Goal: Communication & Community: Connect with others

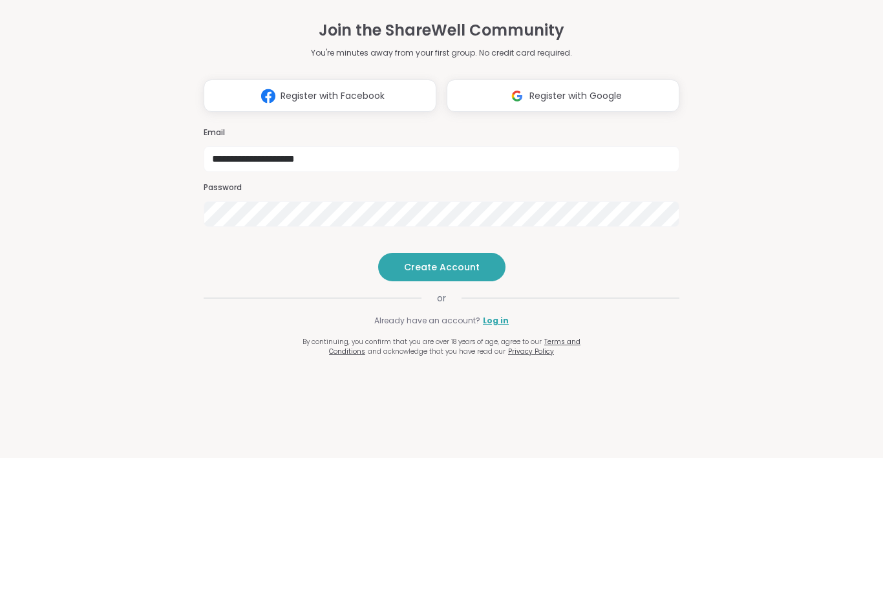
type input "**********"
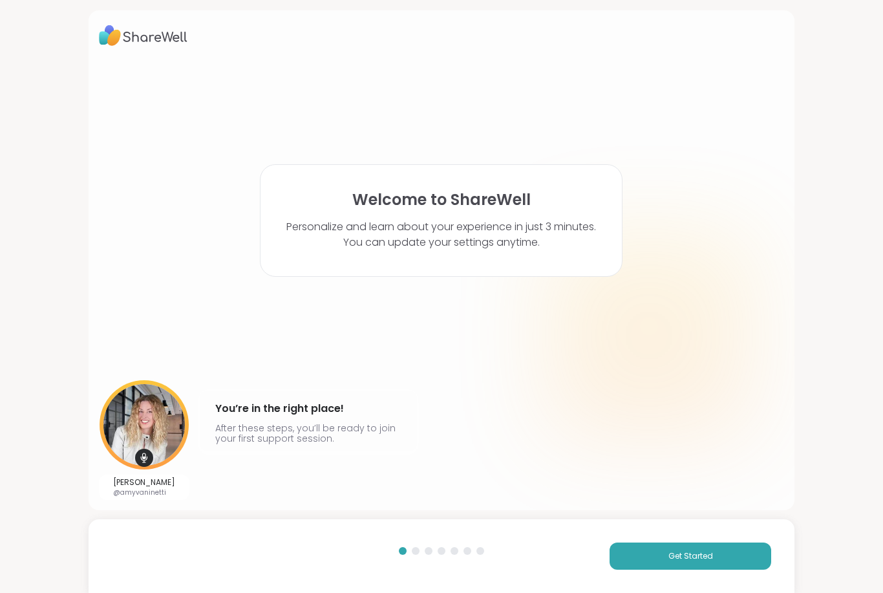
click at [659, 563] on button "Get Started" at bounding box center [690, 555] width 162 height 27
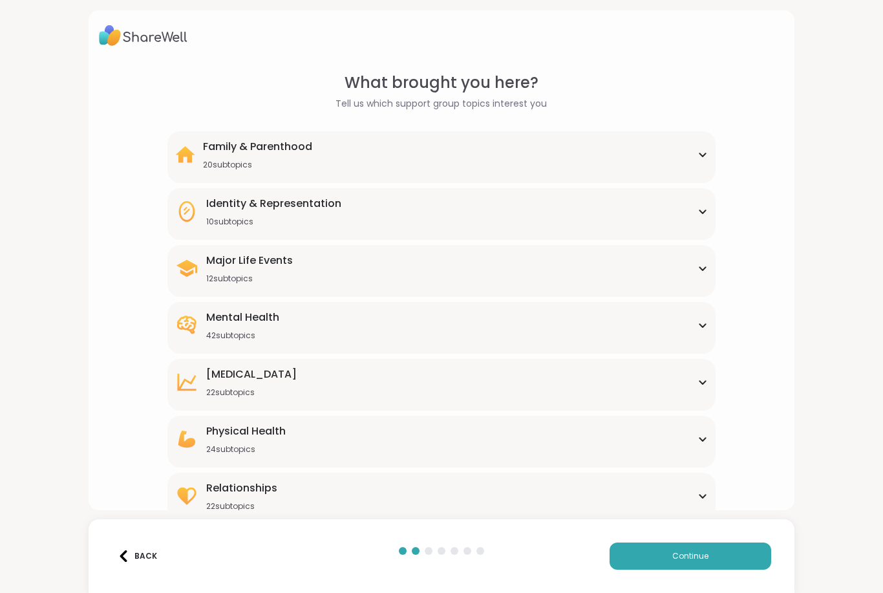
click at [656, 549] on button "Continue" at bounding box center [690, 555] width 162 height 27
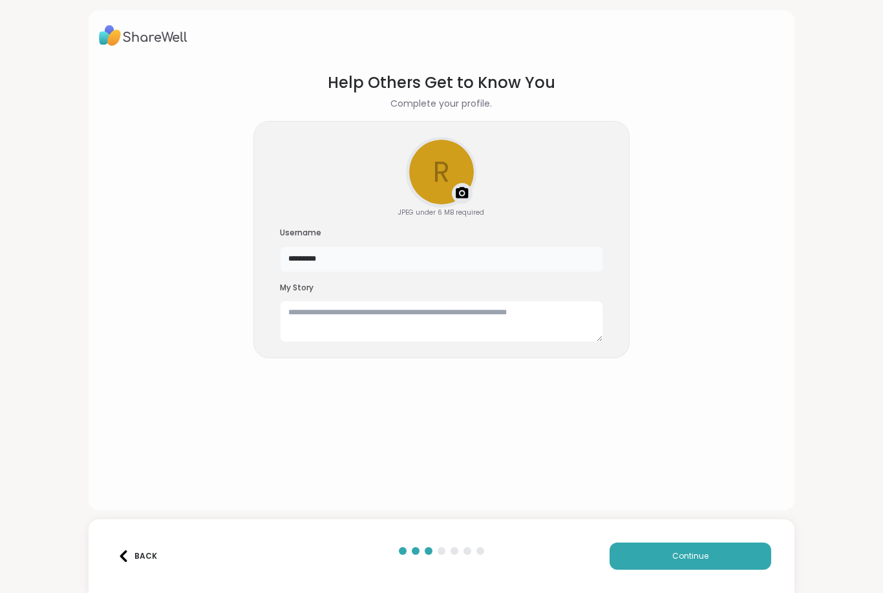
click at [341, 266] on input "*********" at bounding box center [441, 259] width 323 height 26
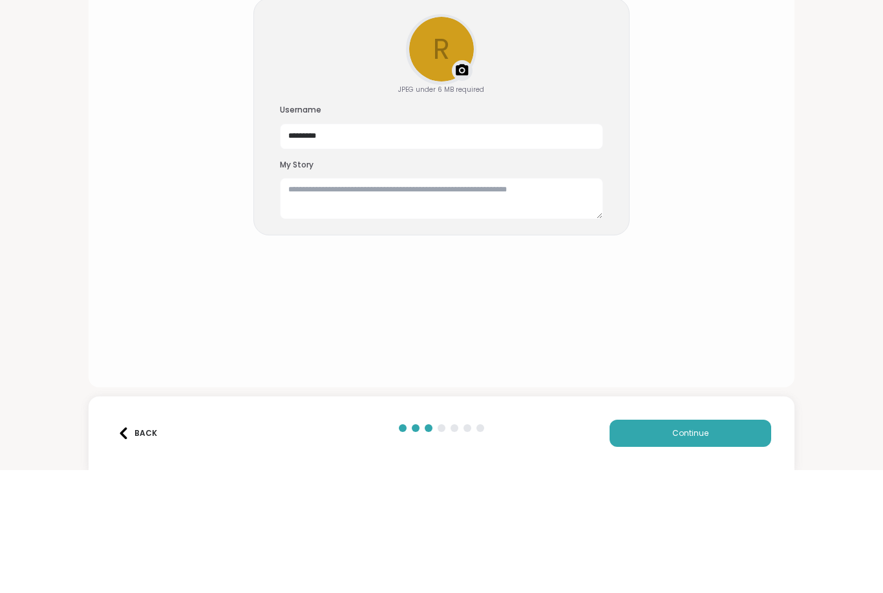
click at [460, 185] on img at bounding box center [462, 193] width 16 height 16
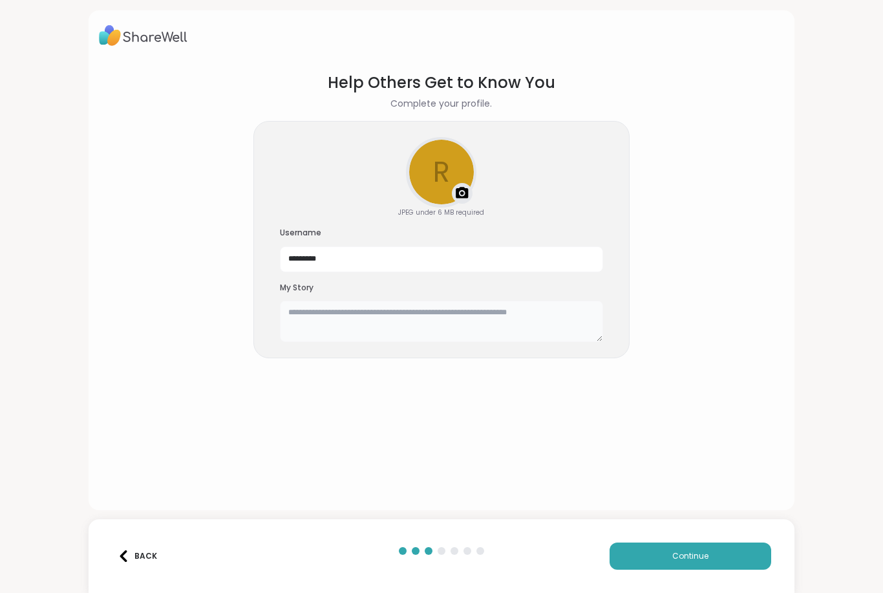
click at [493, 319] on textarea at bounding box center [441, 320] width 323 height 41
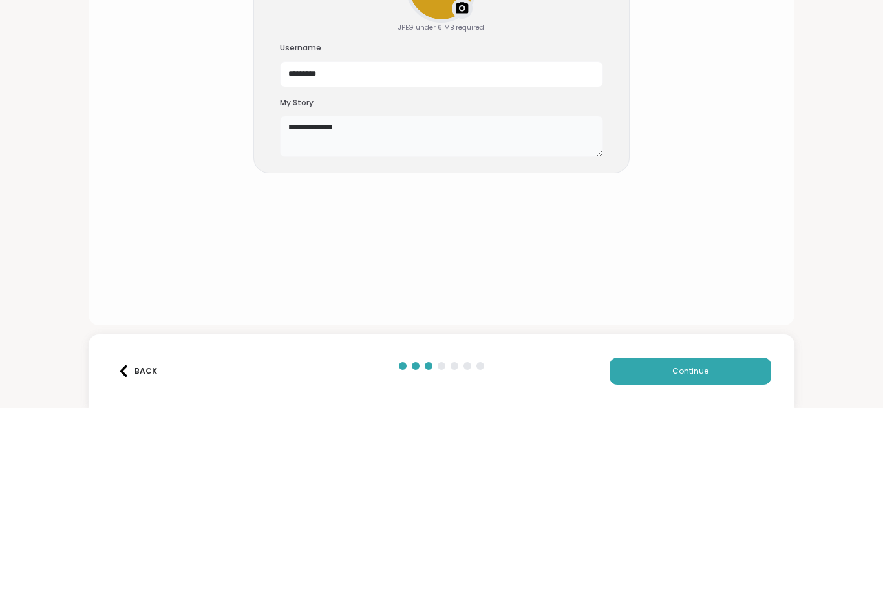
click at [291, 300] on textarea "**********" at bounding box center [441, 320] width 323 height 41
click at [359, 300] on textarea "**********" at bounding box center [441, 320] width 323 height 41
click at [364, 300] on textarea "**********" at bounding box center [441, 320] width 323 height 41
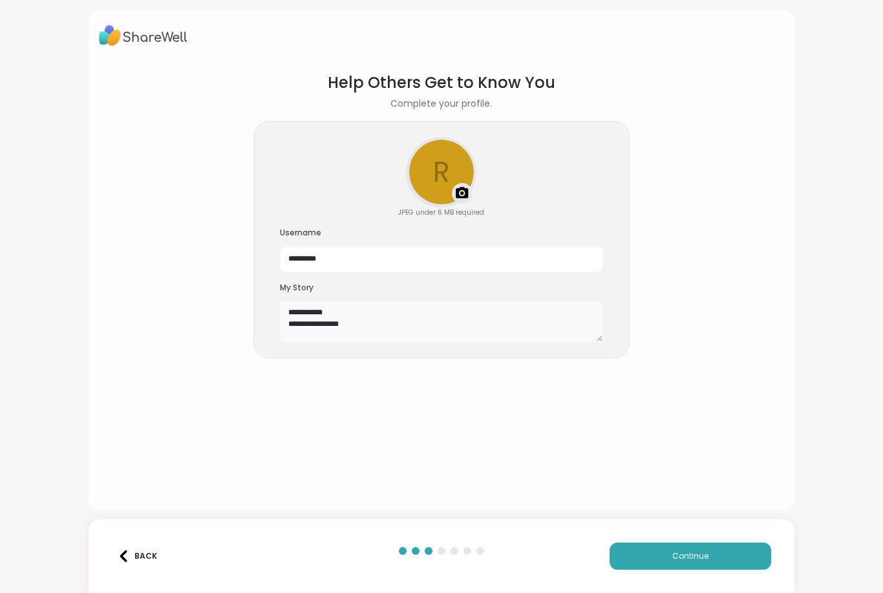
type textarea "**********"
click at [700, 553] on span "Continue" at bounding box center [690, 556] width 36 height 12
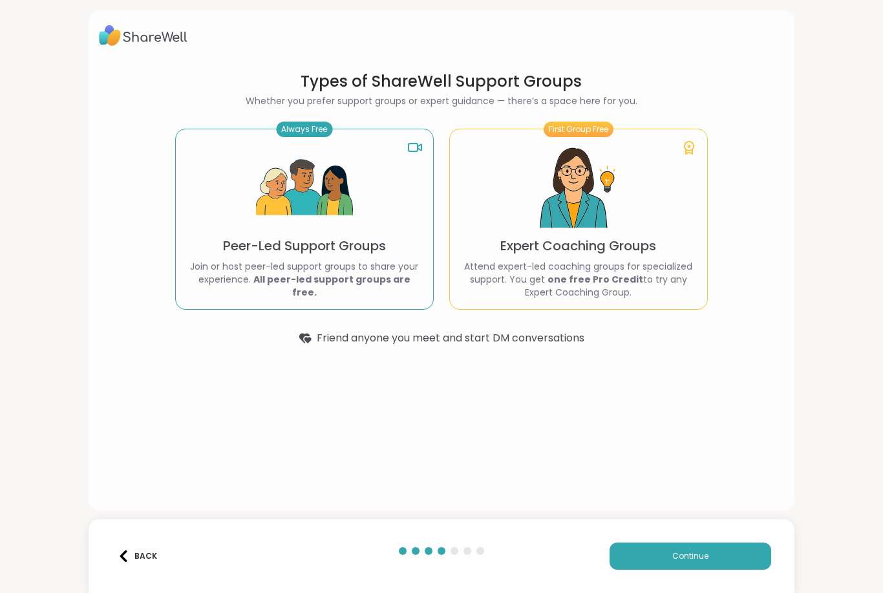
click at [308, 204] on img at bounding box center [304, 188] width 97 height 97
click at [724, 556] on button "Continue" at bounding box center [690, 555] width 162 height 27
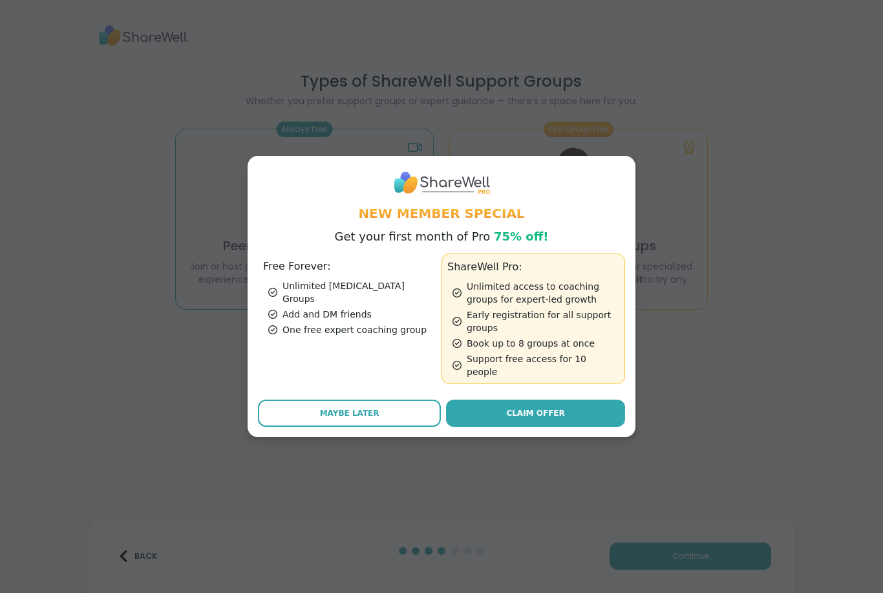
click at [383, 412] on button "Maybe Later" at bounding box center [349, 412] width 183 height 27
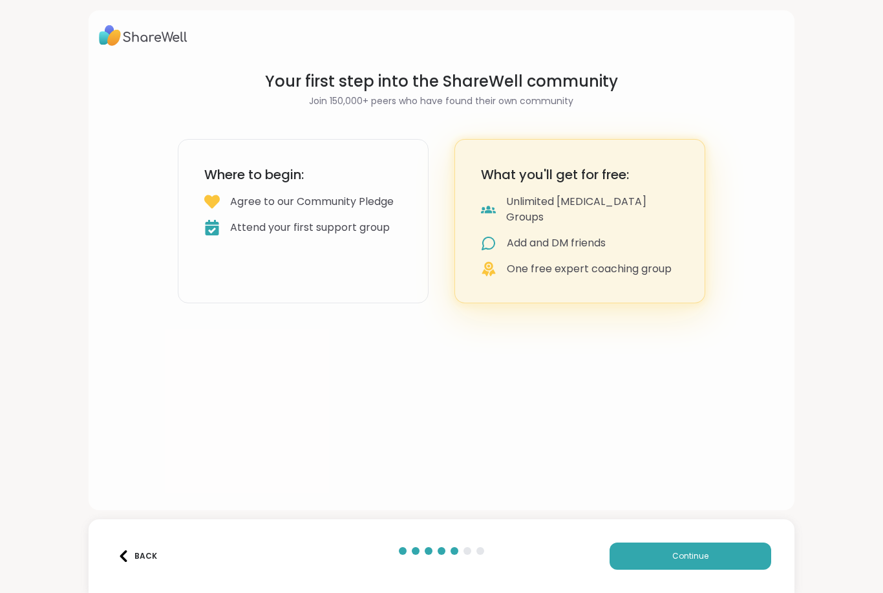
click at [724, 552] on button "Continue" at bounding box center [690, 555] width 162 height 27
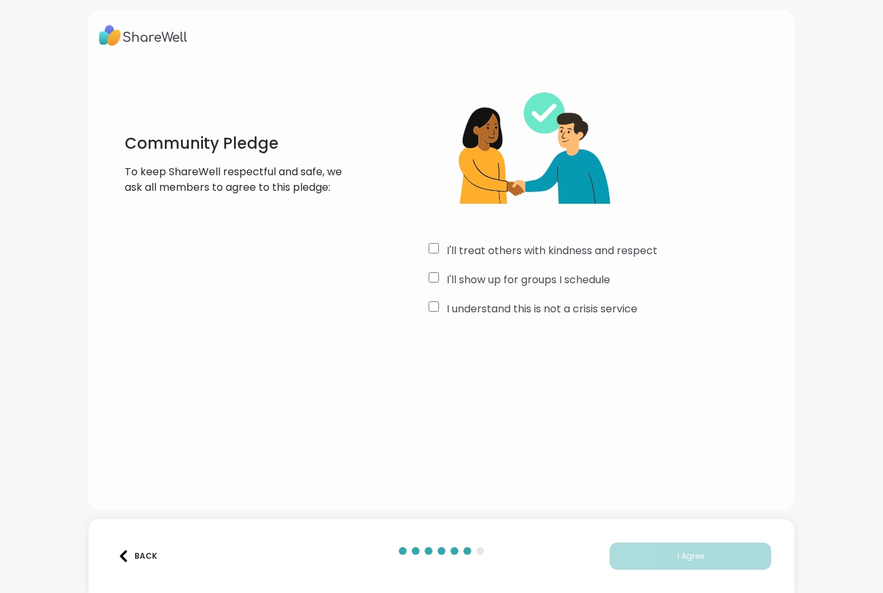
click at [439, 255] on div "I'll treat others with kindness and respect" at bounding box center [605, 251] width 355 height 16
click at [447, 301] on label "I understand this is not a crisis service" at bounding box center [542, 309] width 191 height 16
click at [686, 553] on span "I Agree" at bounding box center [690, 556] width 26 height 12
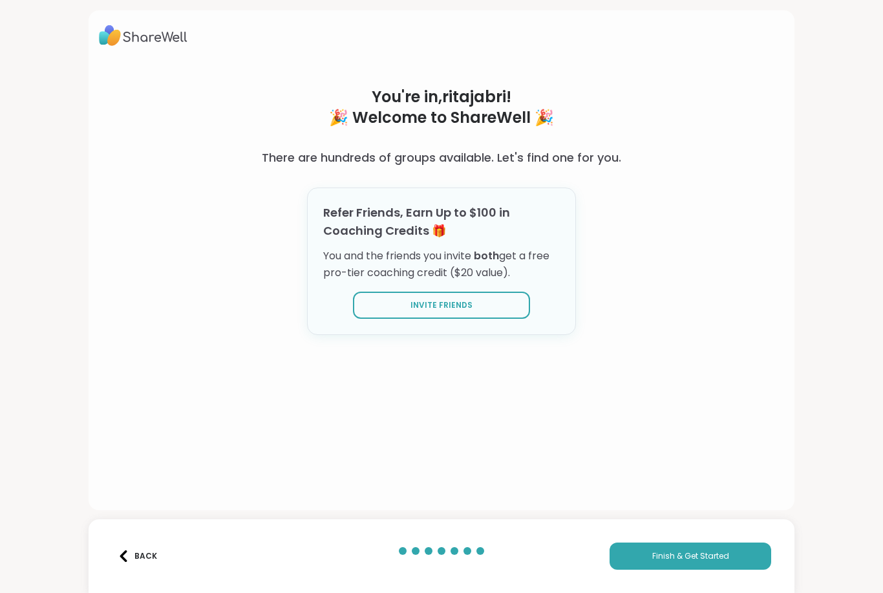
click at [727, 557] on span "Finish & Get Started" at bounding box center [690, 556] width 77 height 12
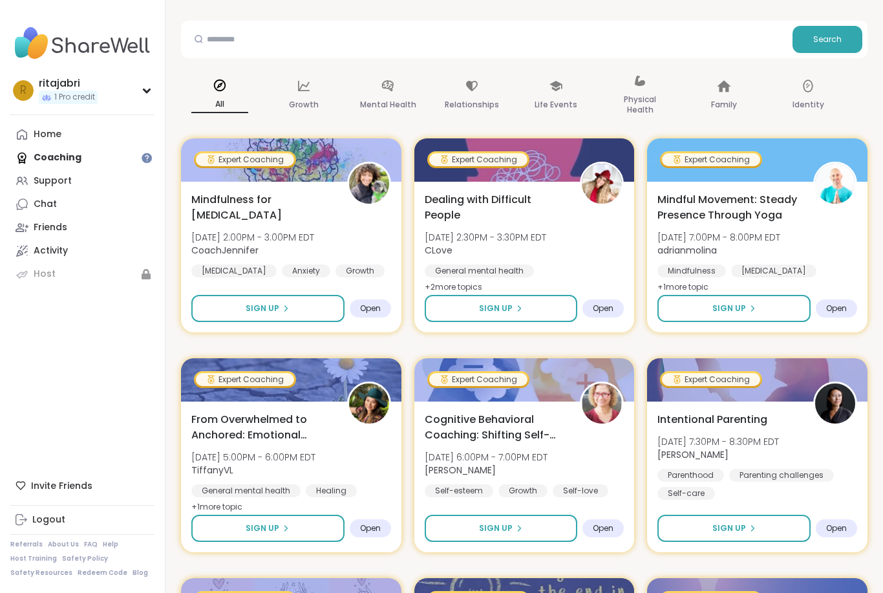
click at [109, 213] on link "Chat" at bounding box center [82, 204] width 144 height 23
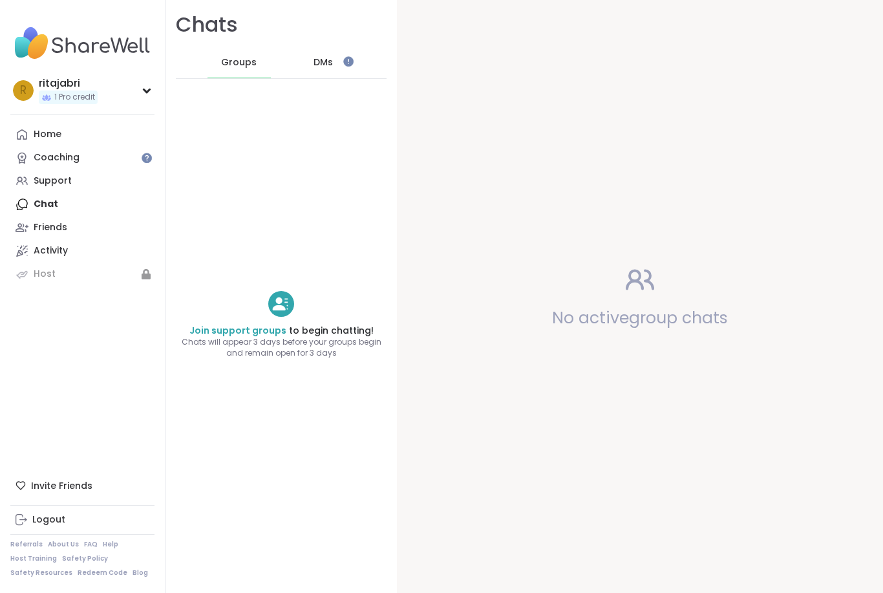
click at [344, 73] on div "DMs" at bounding box center [323, 62] width 63 height 31
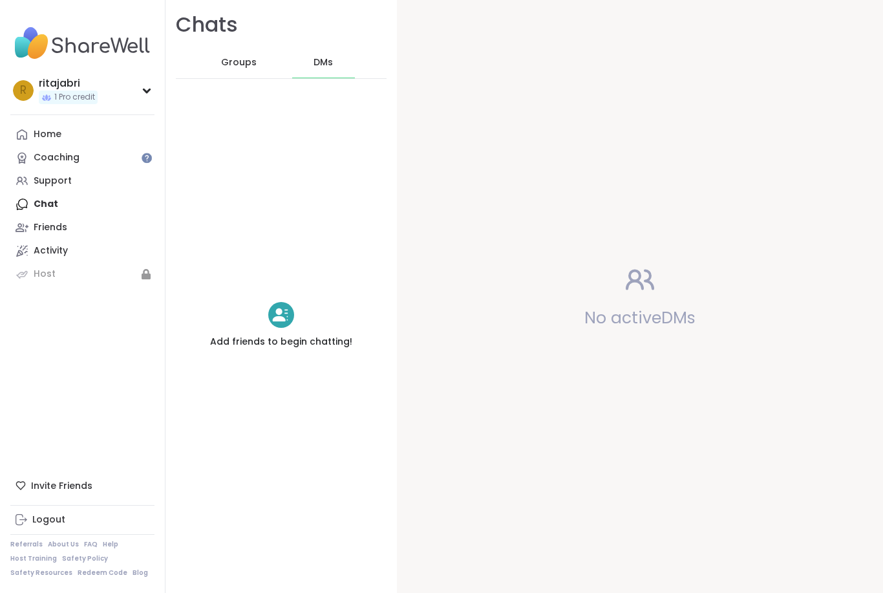
click at [255, 47] on div "Groups" at bounding box center [238, 62] width 63 height 31
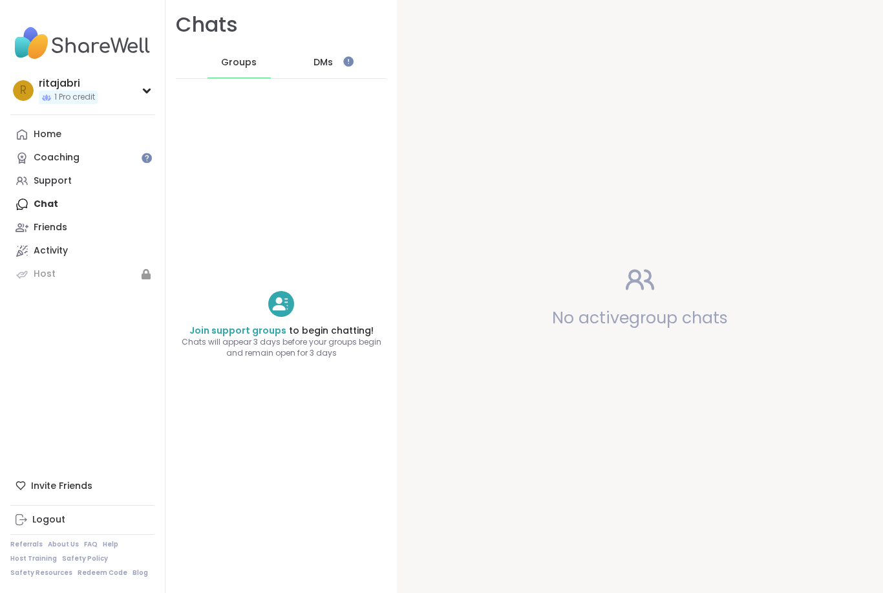
click at [32, 233] on link "Friends" at bounding box center [82, 227] width 144 height 23
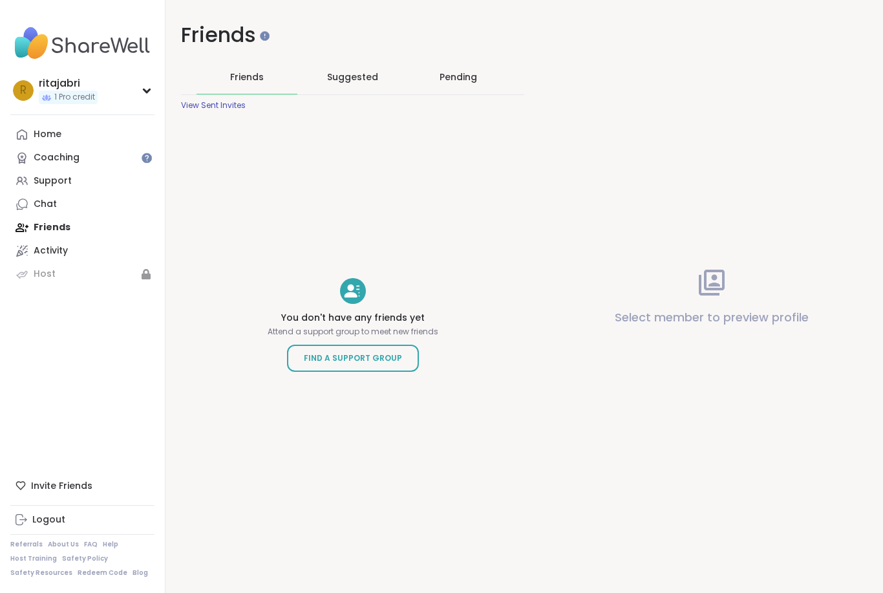
click at [324, 363] on span "Find a Support Group" at bounding box center [353, 358] width 98 height 13
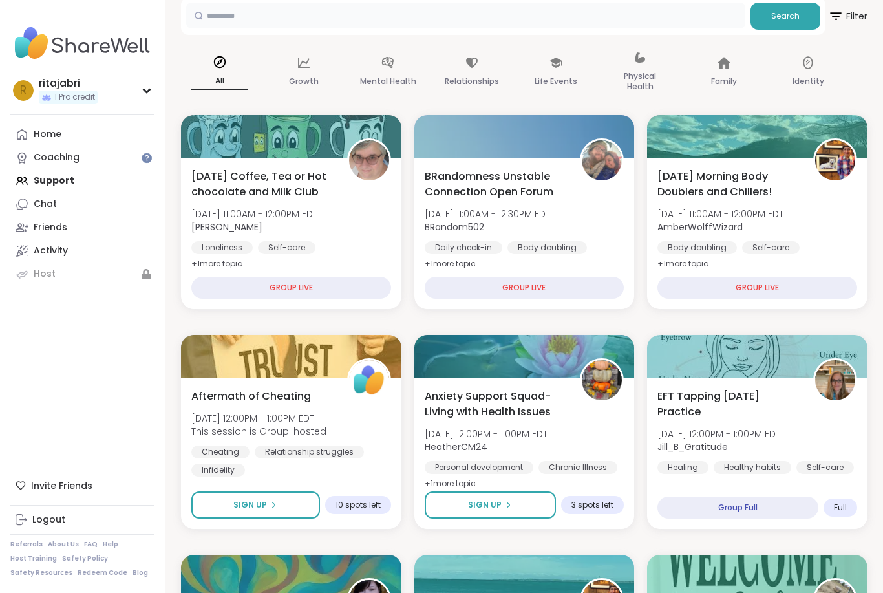
click at [419, 28] on input "text" at bounding box center [465, 16] width 559 height 26
type input "*********"
click at [51, 229] on div "Friends" at bounding box center [51, 227] width 34 height 13
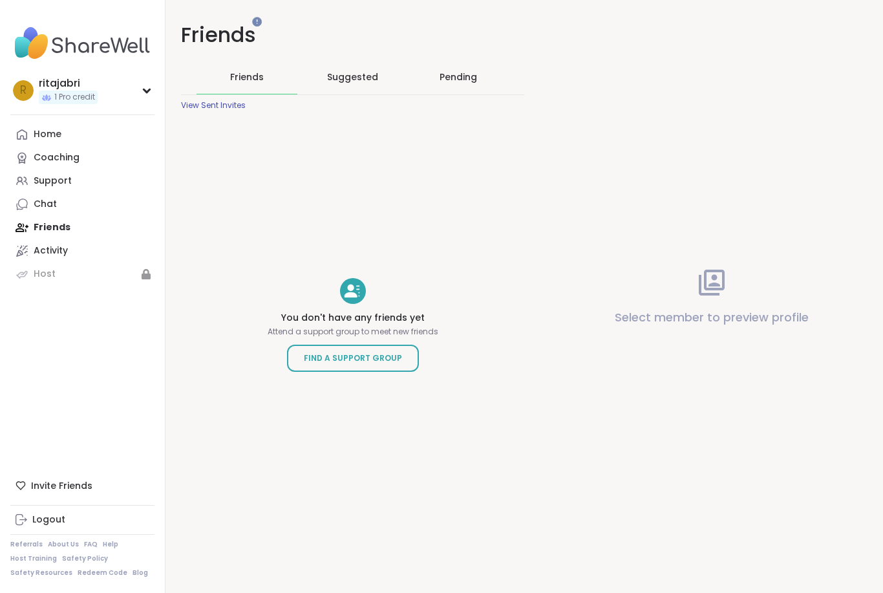
click at [32, 205] on link "Chat" at bounding box center [82, 204] width 144 height 23
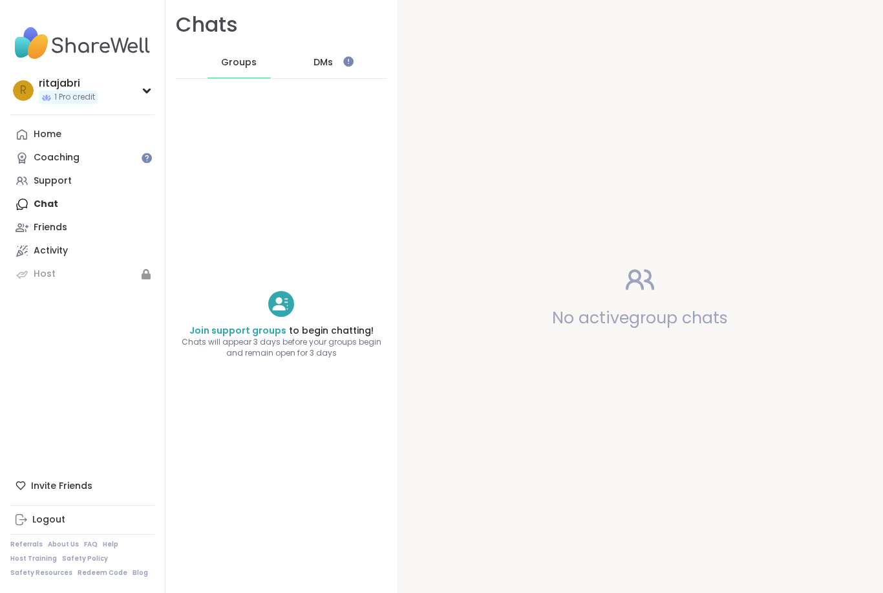
click at [328, 59] on span "DMs" at bounding box center [322, 62] width 19 height 13
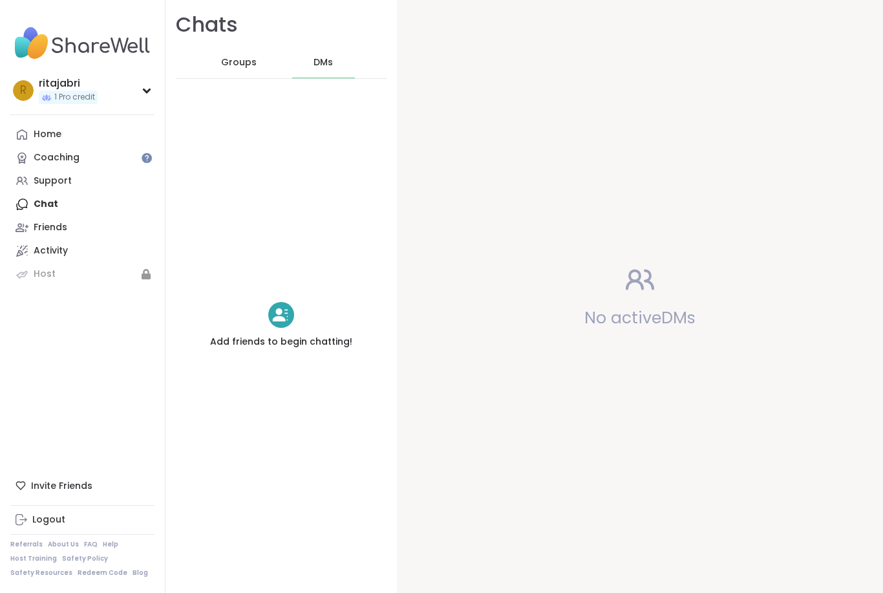
click at [282, 315] on icon at bounding box center [281, 315] width 18 height 18
click at [284, 316] on icon at bounding box center [281, 315] width 18 height 18
click at [273, 324] on div at bounding box center [281, 315] width 26 height 26
click at [19, 416] on div "r ritajabri 1 Pro credit Profile Membership Settings Help Home Coaching Support…" at bounding box center [82, 296] width 165 height 593
click at [49, 497] on div "Invite Friends" at bounding box center [82, 485] width 144 height 23
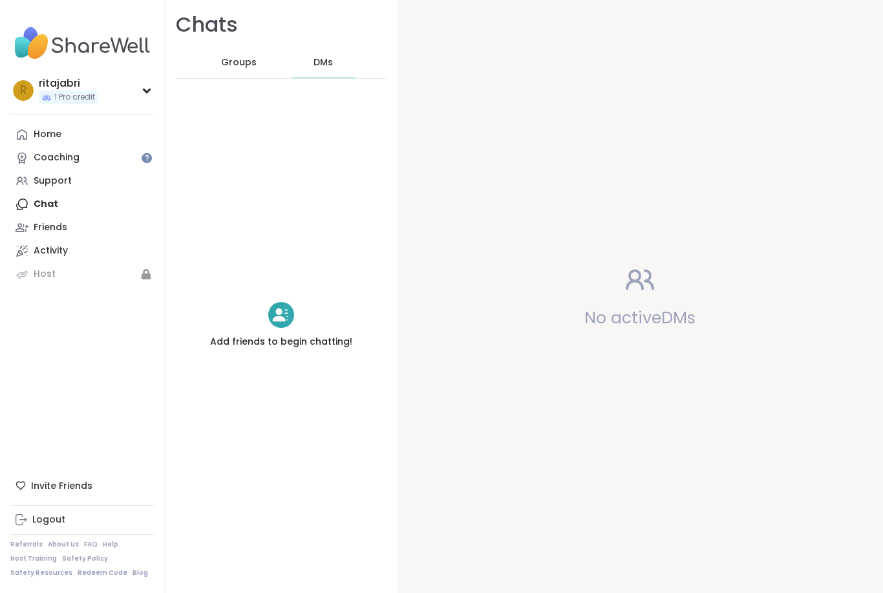
click at [34, 178] on div "Support" at bounding box center [53, 180] width 38 height 13
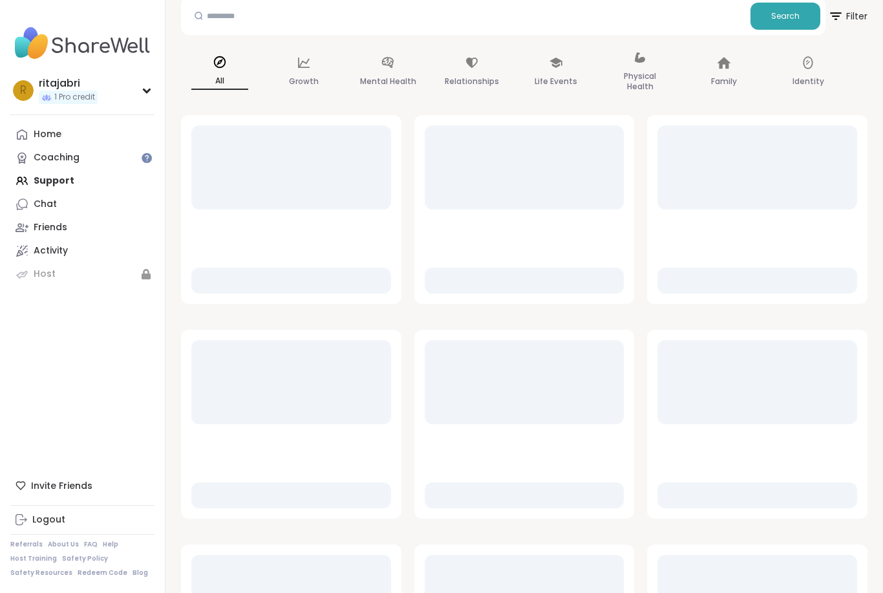
click at [31, 216] on link "Friends" at bounding box center [82, 227] width 144 height 23
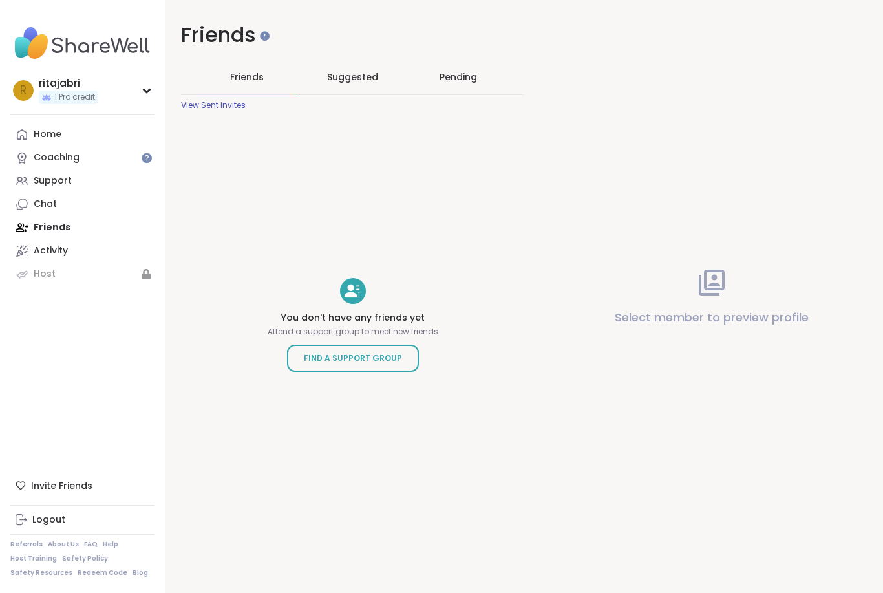
click at [345, 65] on div "Suggested" at bounding box center [352, 77] width 101 height 34
click at [48, 207] on div "Chat" at bounding box center [45, 204] width 23 height 13
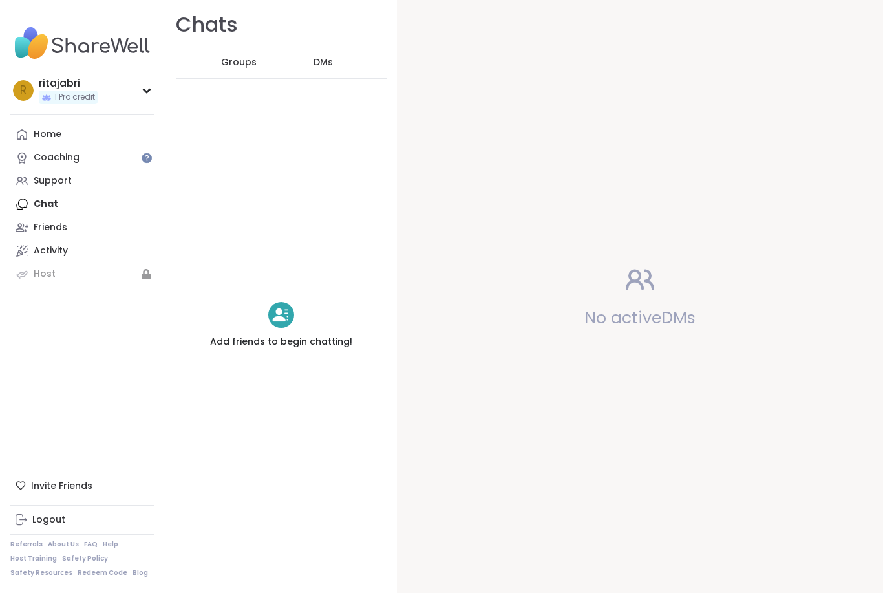
click at [26, 497] on div "Invite Friends" at bounding box center [82, 485] width 144 height 23
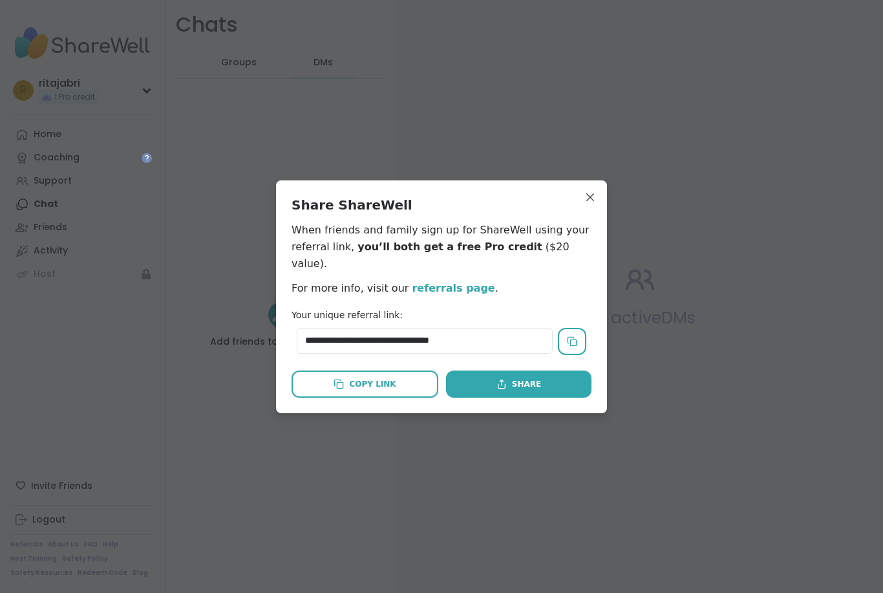
click at [496, 370] on button "Share" at bounding box center [518, 383] width 145 height 27
click at [600, 191] on div "**********" at bounding box center [441, 296] width 331 height 233
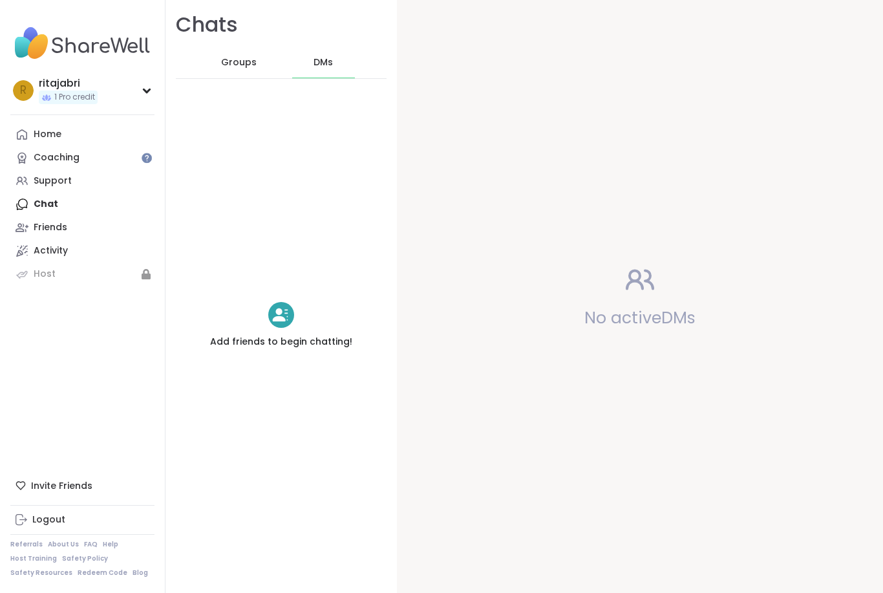
click at [63, 161] on div "Coaching" at bounding box center [57, 157] width 46 height 13
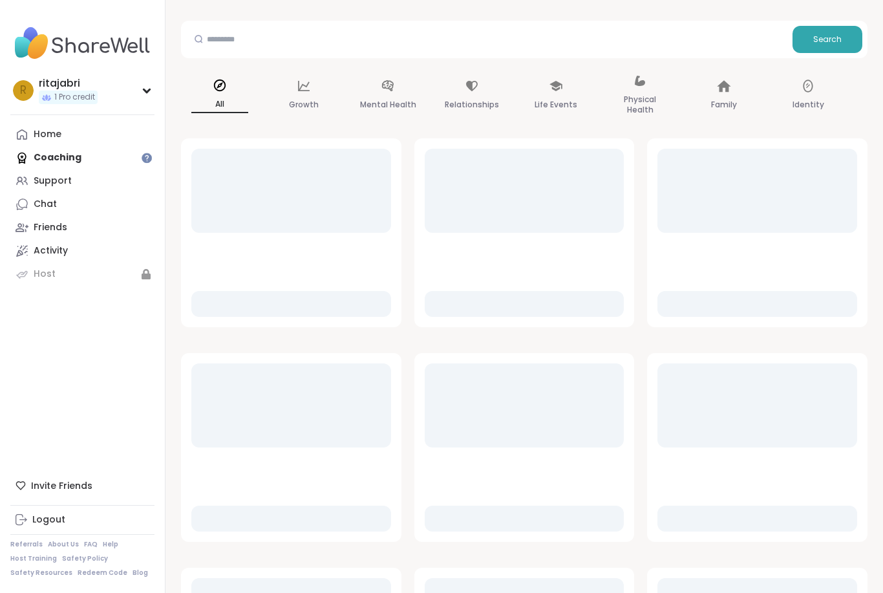
click at [37, 134] on div "Home" at bounding box center [48, 134] width 28 height 13
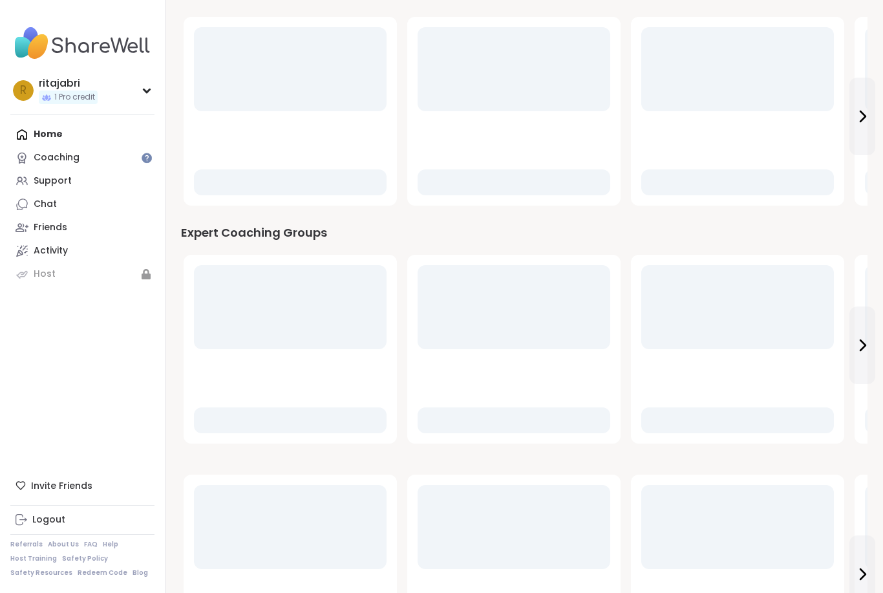
click at [37, 190] on link "Support" at bounding box center [82, 180] width 144 height 23
